Goal: Task Accomplishment & Management: Complete application form

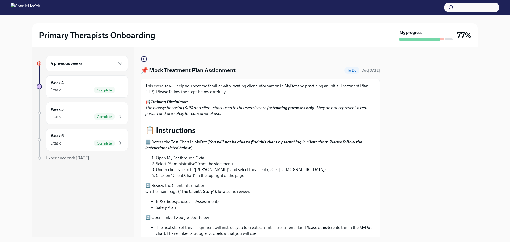
scroll to position [159, 0]
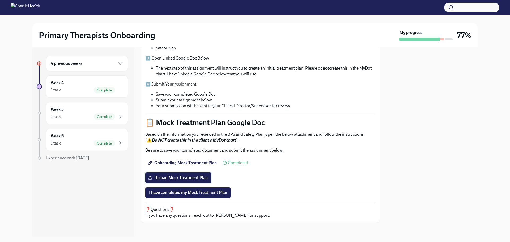
click at [182, 175] on span "Upload Mock Treatment Plan" at bounding box center [178, 177] width 59 height 5
click at [0, 0] on input "Upload Mock Treatment Plan" at bounding box center [0, 0] width 0 height 0
click at [178, 175] on label "Upload Mock Treatment Plan" at bounding box center [178, 177] width 66 height 11
click at [0, 0] on input "Upload Mock Treatment Plan" at bounding box center [0, 0] width 0 height 0
click at [175, 175] on label "Upload Mock Treatment Plan" at bounding box center [178, 177] width 66 height 11
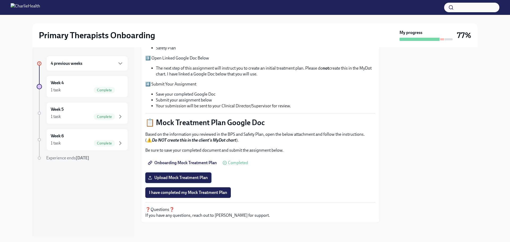
click at [0, 0] on input "Upload Mock Treatment Plan" at bounding box center [0, 0] width 0 height 0
click at [192, 189] on button "I have completed my Mock Treatment Plan" at bounding box center [187, 192] width 85 height 11
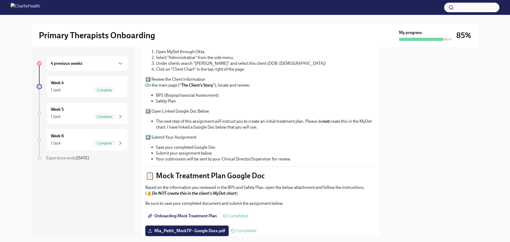
scroll to position [162, 0]
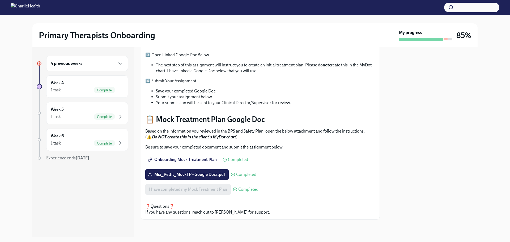
click at [88, 66] on div "4 previous weeks" at bounding box center [87, 63] width 73 height 6
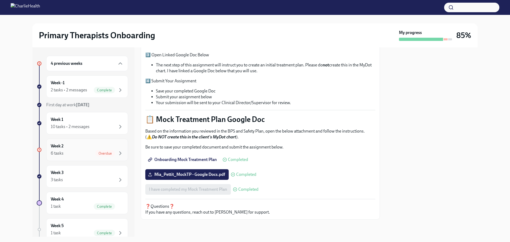
click at [77, 152] on div "6 tasks Overdue" at bounding box center [87, 153] width 73 height 6
